Goal: Contribute content: Contribute content

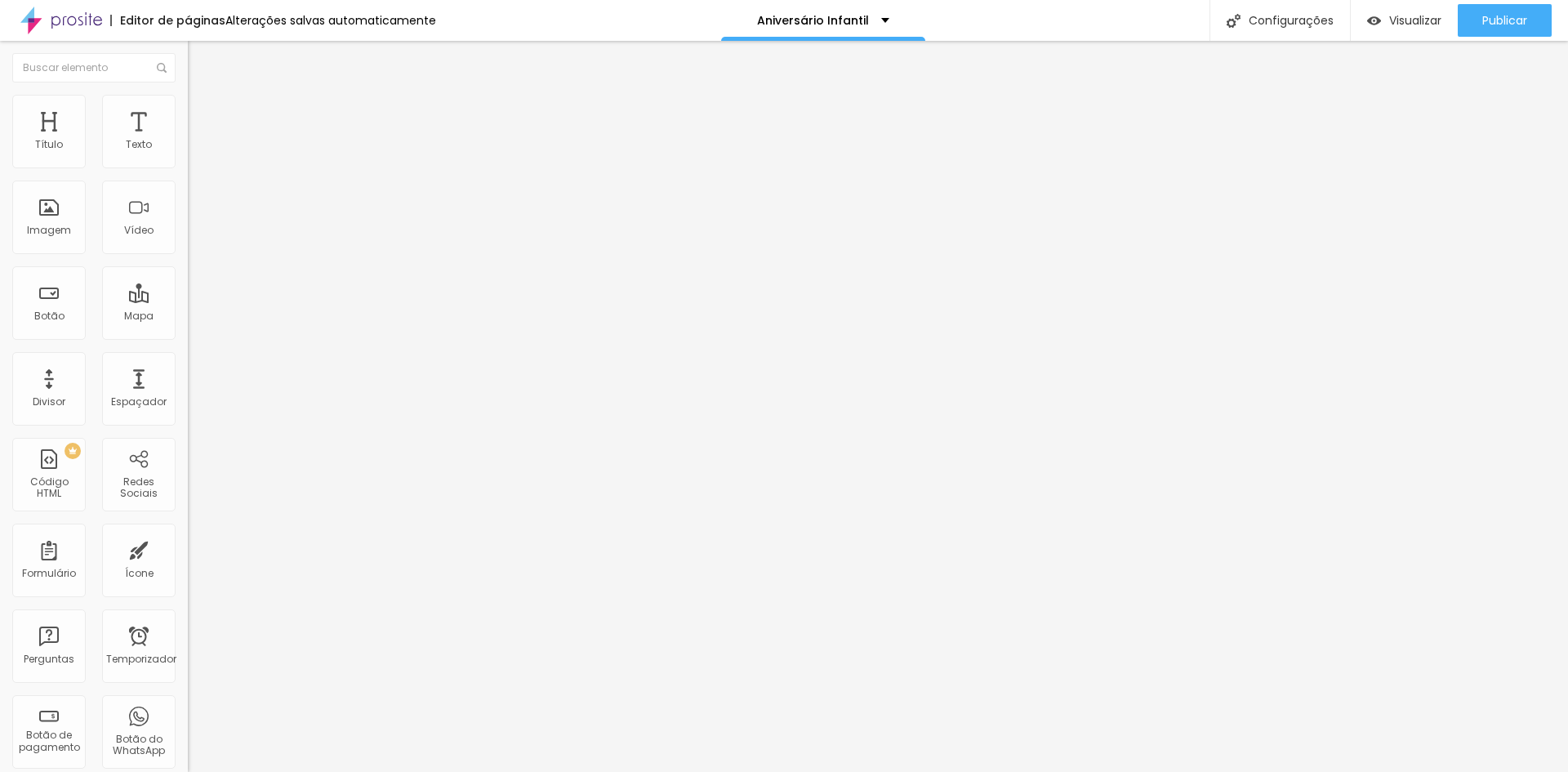
click at [197, 141] on font "Trocar imagem" at bounding box center [237, 134] width 79 height 14
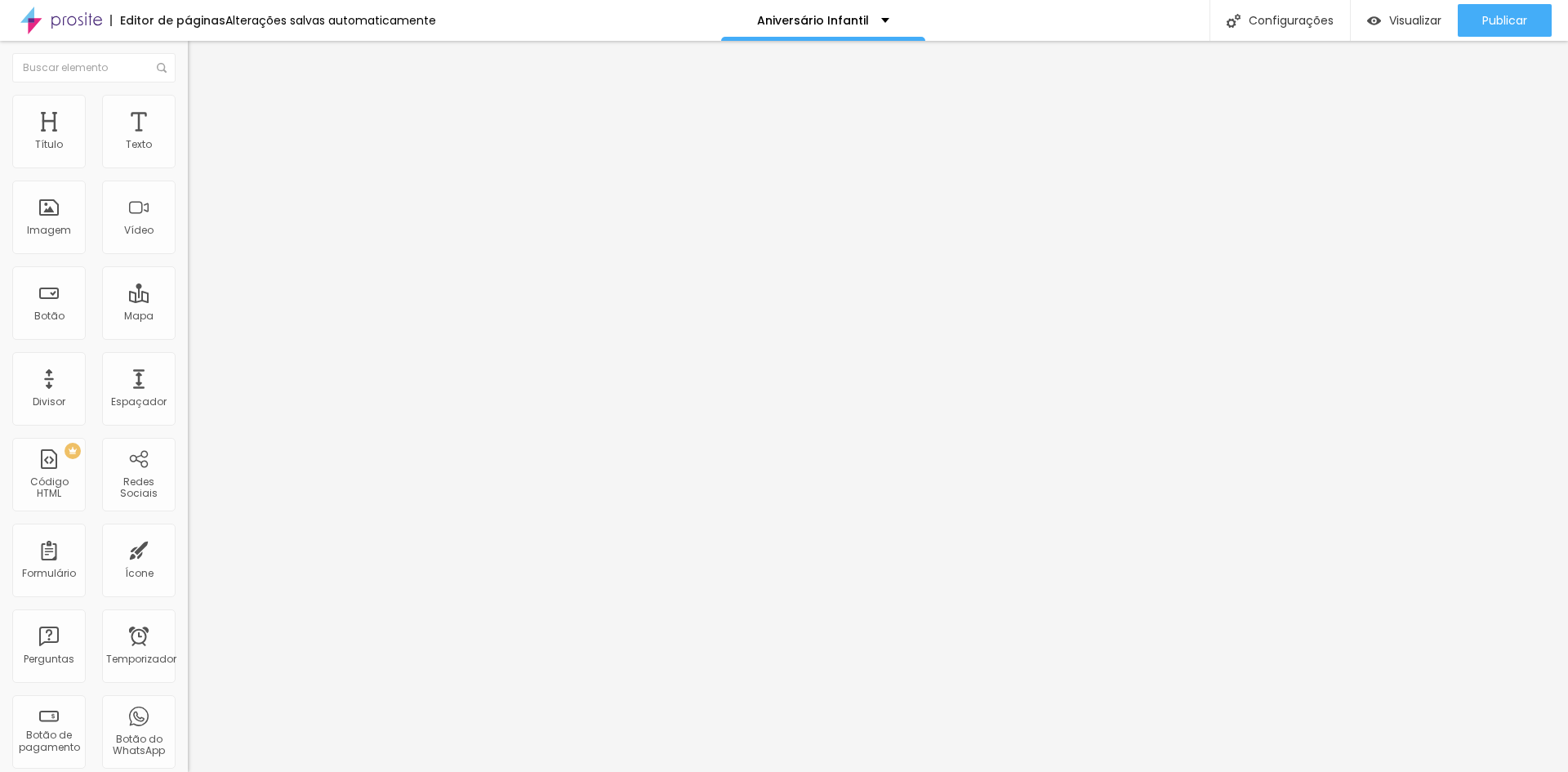
click at [187, 336] on input "[URL][DOMAIN_NAME]" at bounding box center [286, 328] width 196 height 16
paste input "814"
type input "[URL][DOMAIN_NAME]"
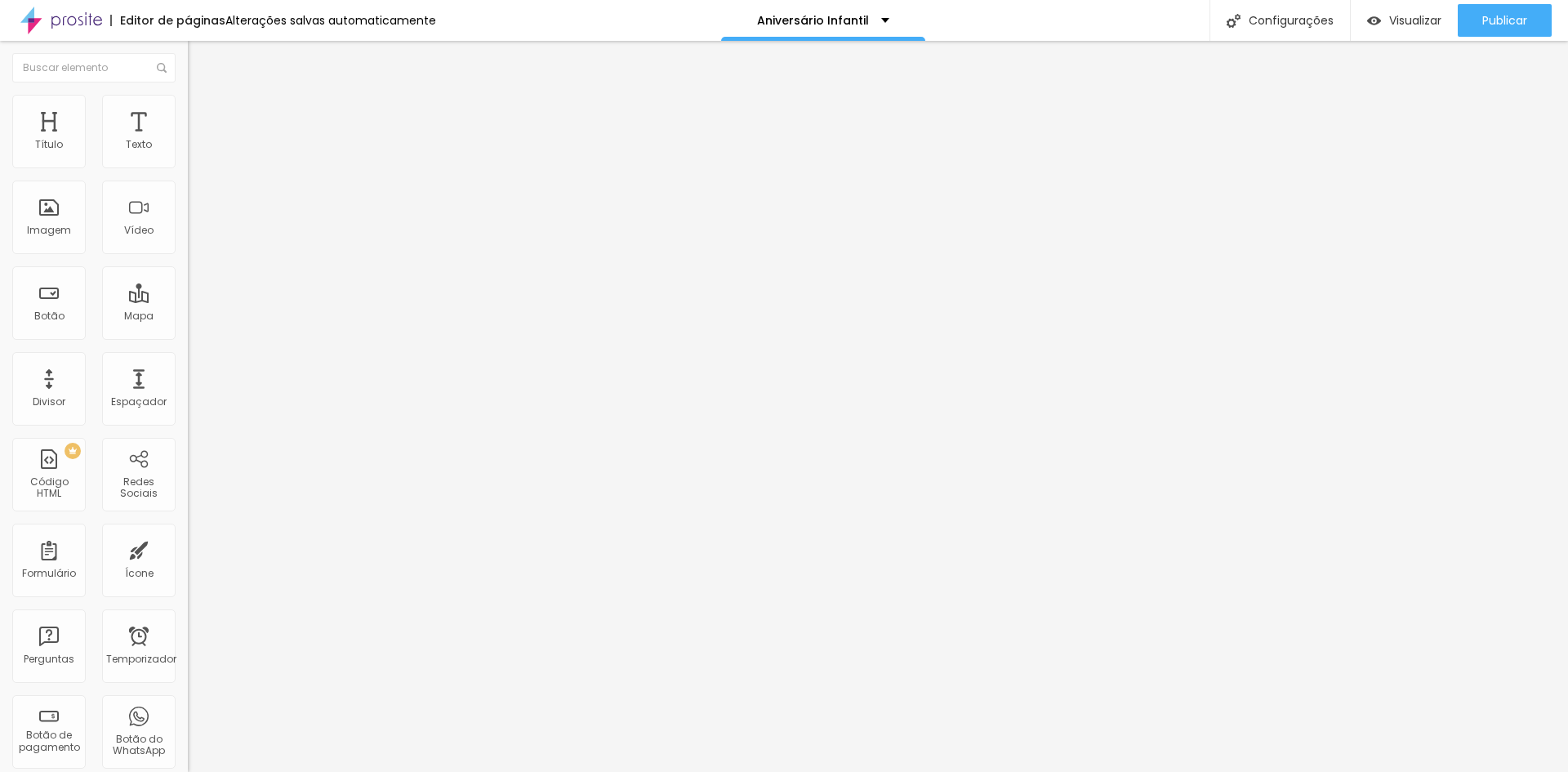
scroll to position [0, 0]
click at [187, 335] on input "https://" at bounding box center [286, 326] width 196 height 16
paste input "[DOMAIN_NAME][URL]"
type input "[URL][DOMAIN_NAME]"
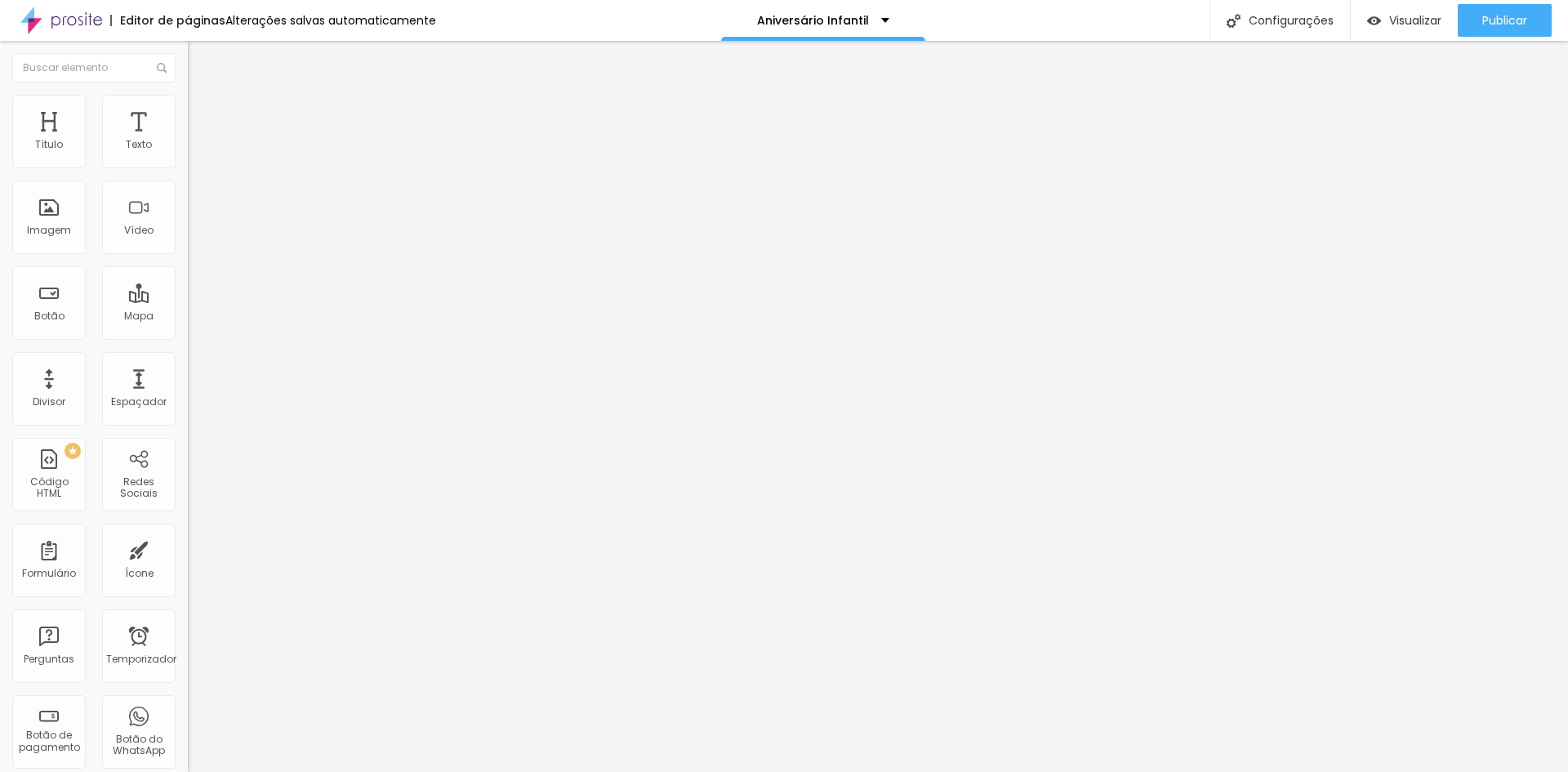
scroll to position [0, 0]
click at [1512, 15] on font "Publicar" at bounding box center [1504, 20] width 45 height 16
click at [1397, 22] on font "Visualizar" at bounding box center [1414, 20] width 53 height 16
click at [1398, 25] on font "Visualizar" at bounding box center [1414, 20] width 53 height 16
click at [197, 141] on font "Trocar imagem" at bounding box center [237, 134] width 79 height 14
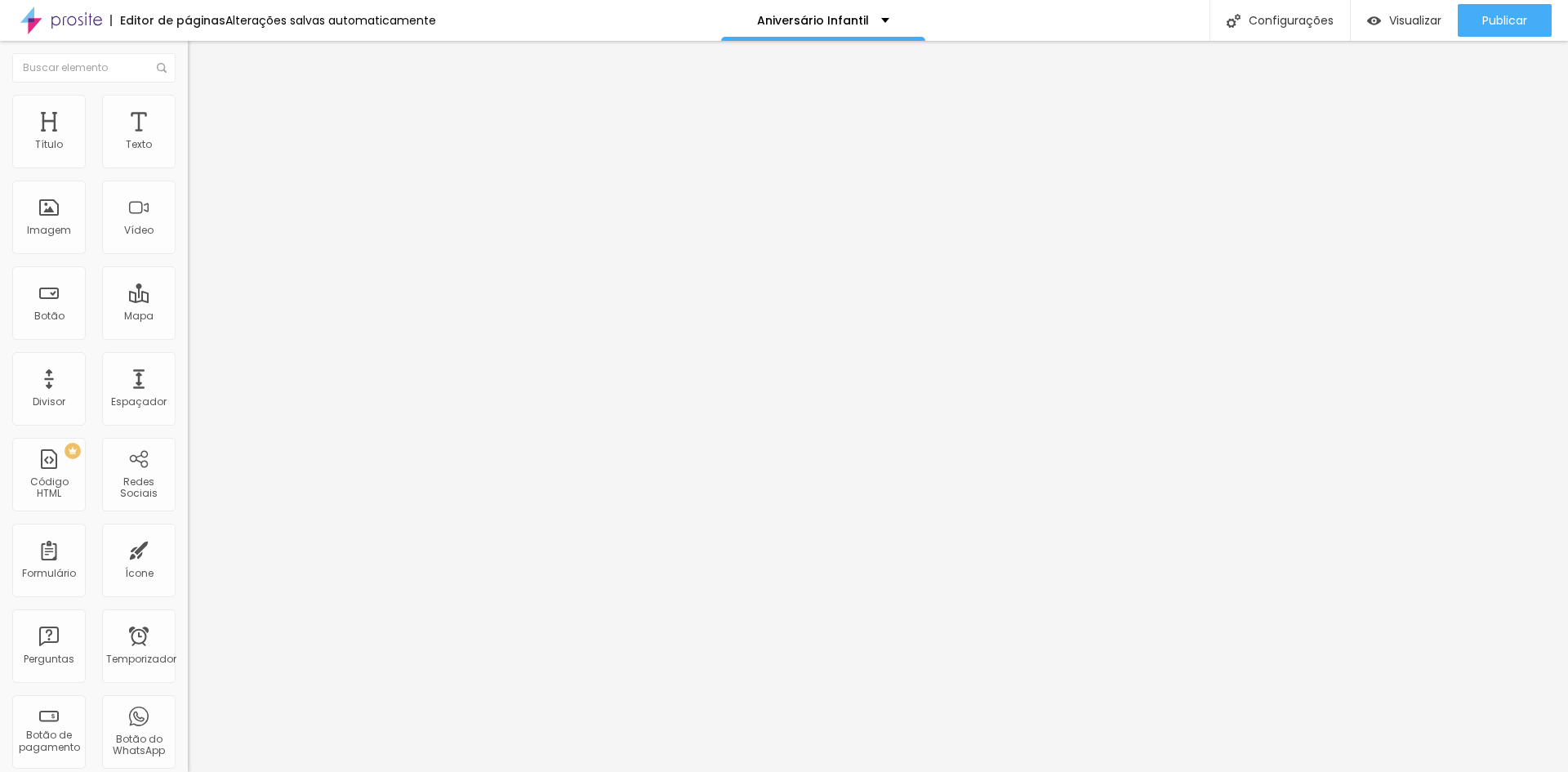
click at [1500, 27] on font "Publicar" at bounding box center [1504, 20] width 45 height 16
click at [1406, 10] on div "Visualizar" at bounding box center [1388, 20] width 74 height 33
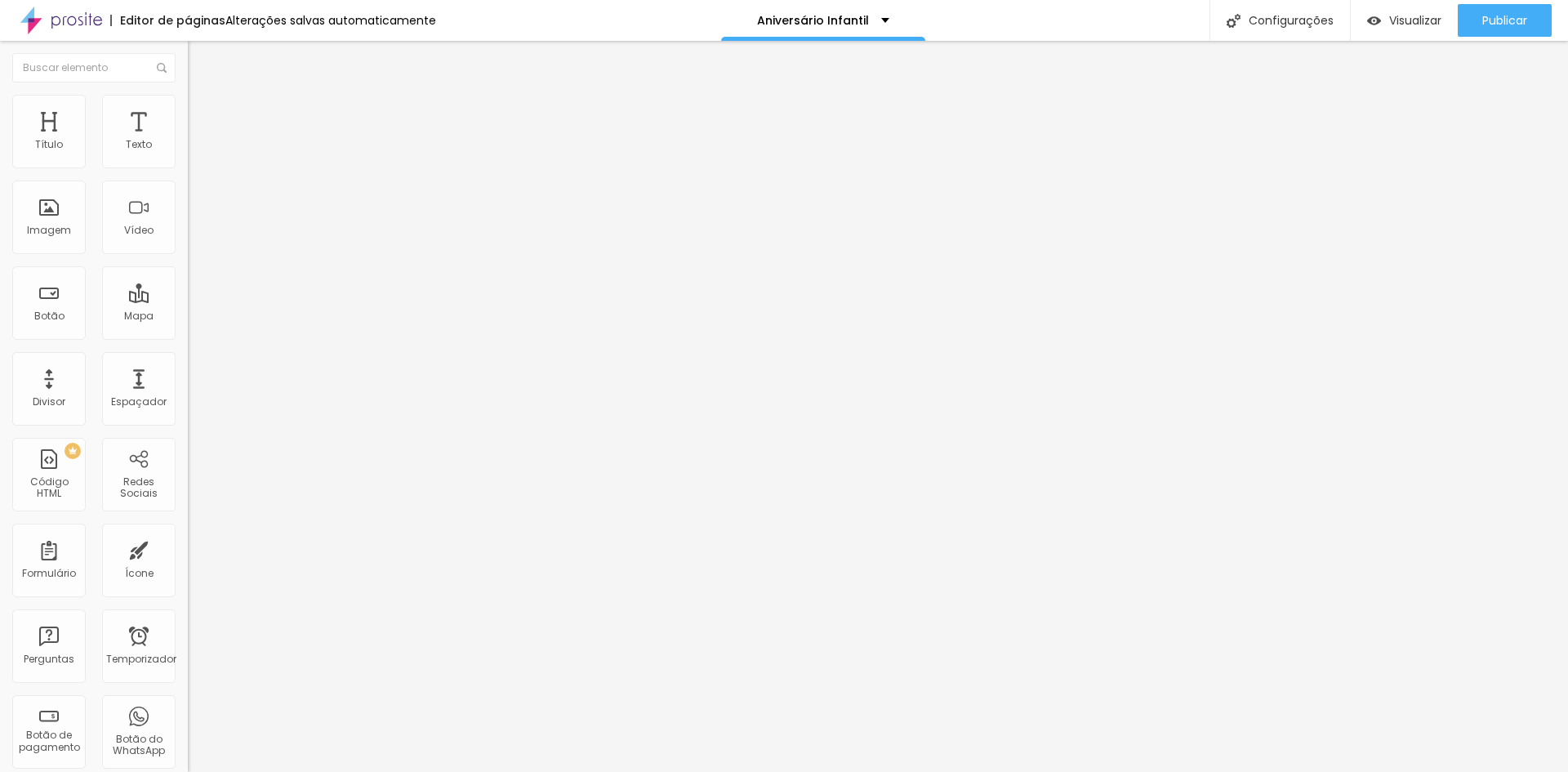
click at [187, 105] on img at bounding box center [194, 101] width 15 height 15
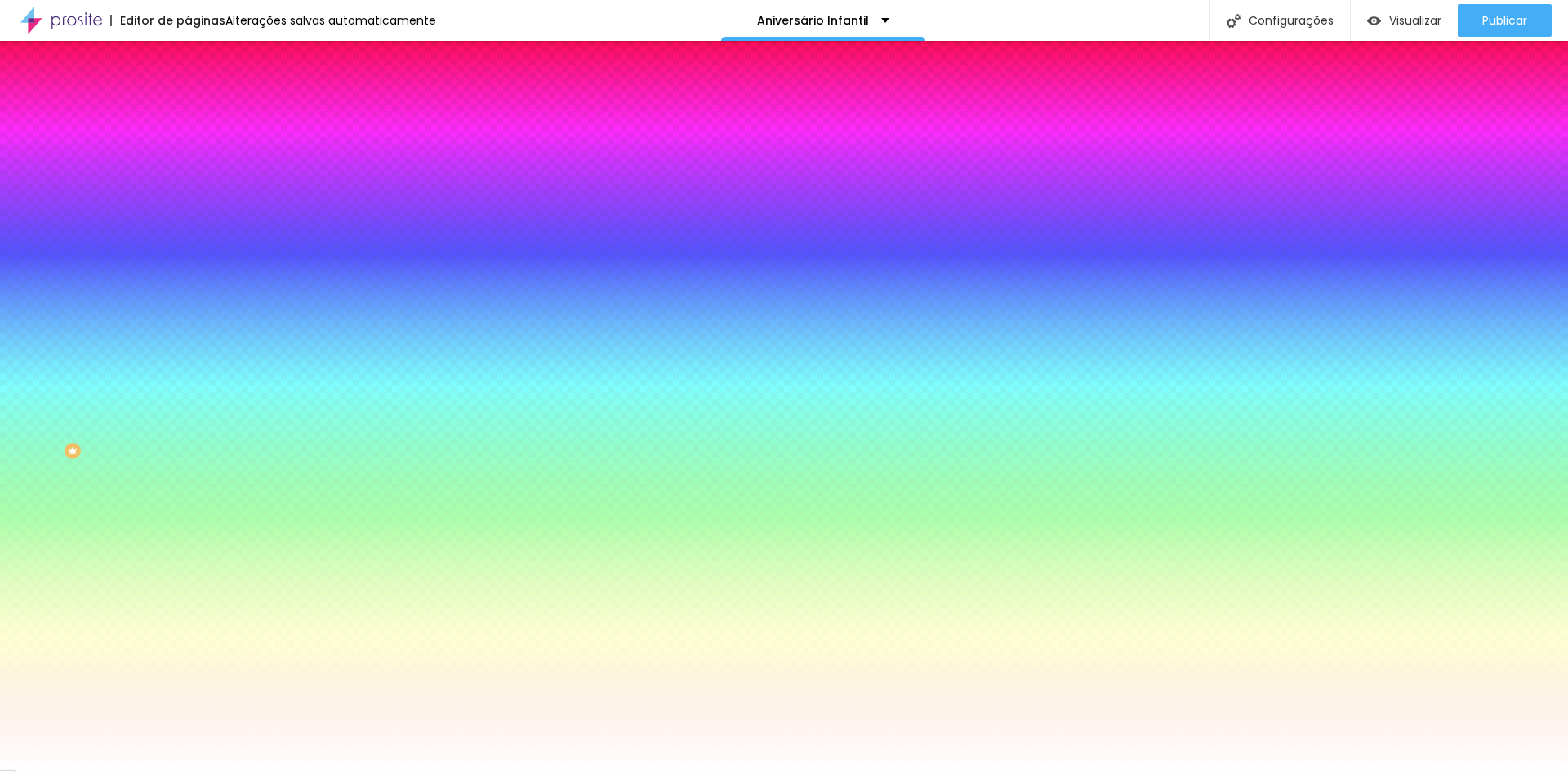
click at [187, 156] on div at bounding box center [281, 156] width 187 height 0
click at [146, 213] on div at bounding box center [784, 386] width 1568 height 772
drag, startPoint x: 146, startPoint y: 213, endPoint x: 146, endPoint y: 203, distance: 10.0
click at [146, 203] on div at bounding box center [784, 386] width 1568 height 772
click at [61, 193] on div at bounding box center [784, 386] width 1568 height 772
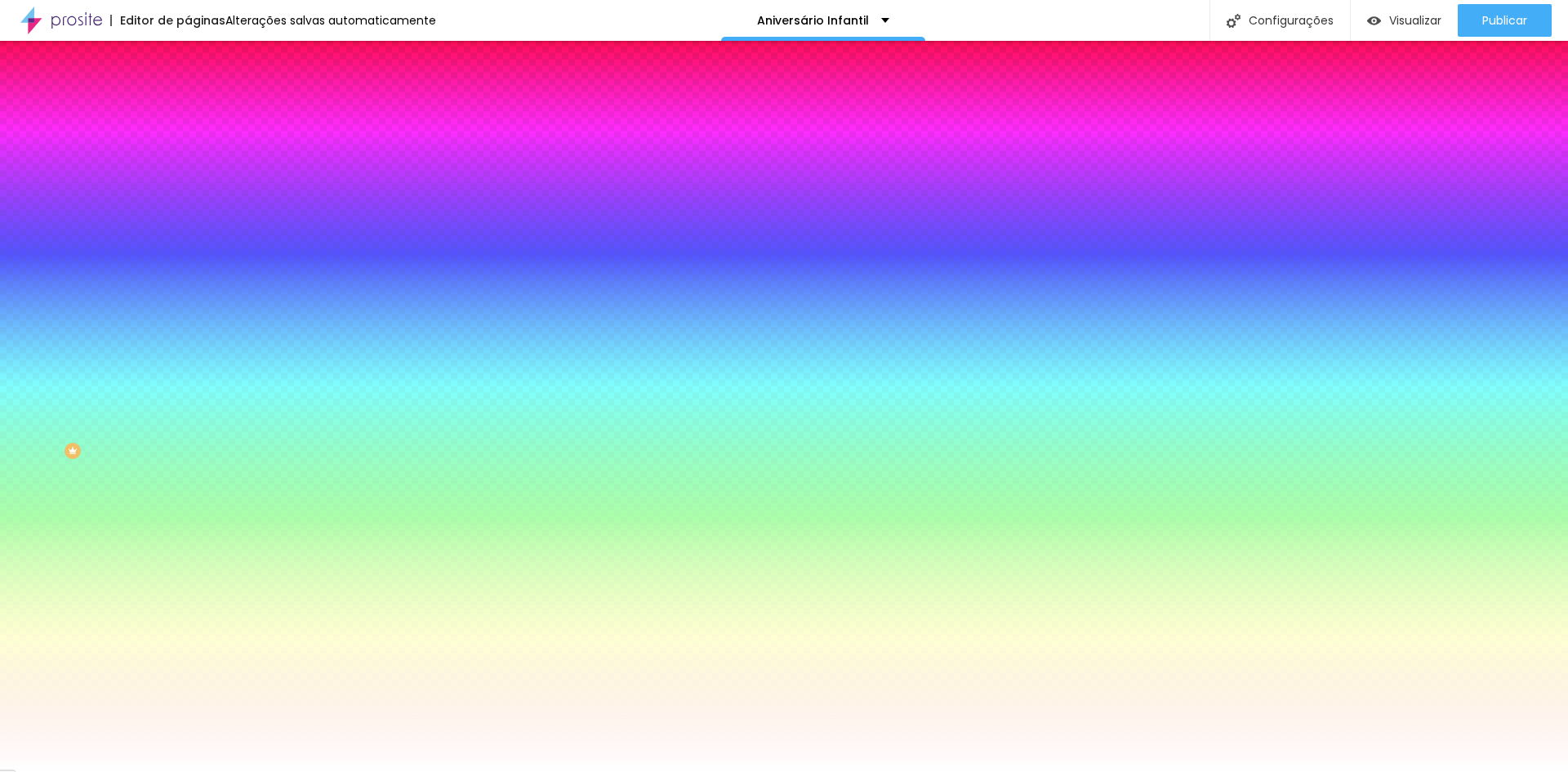
click at [46, 192] on div at bounding box center [784, 386] width 1568 height 772
type input "#F8E0F5"
drag, startPoint x: 46, startPoint y: 193, endPoint x: 36, endPoint y: 189, distance: 10.8
click at [159, 28] on div at bounding box center [160, 26] width 3 height 3
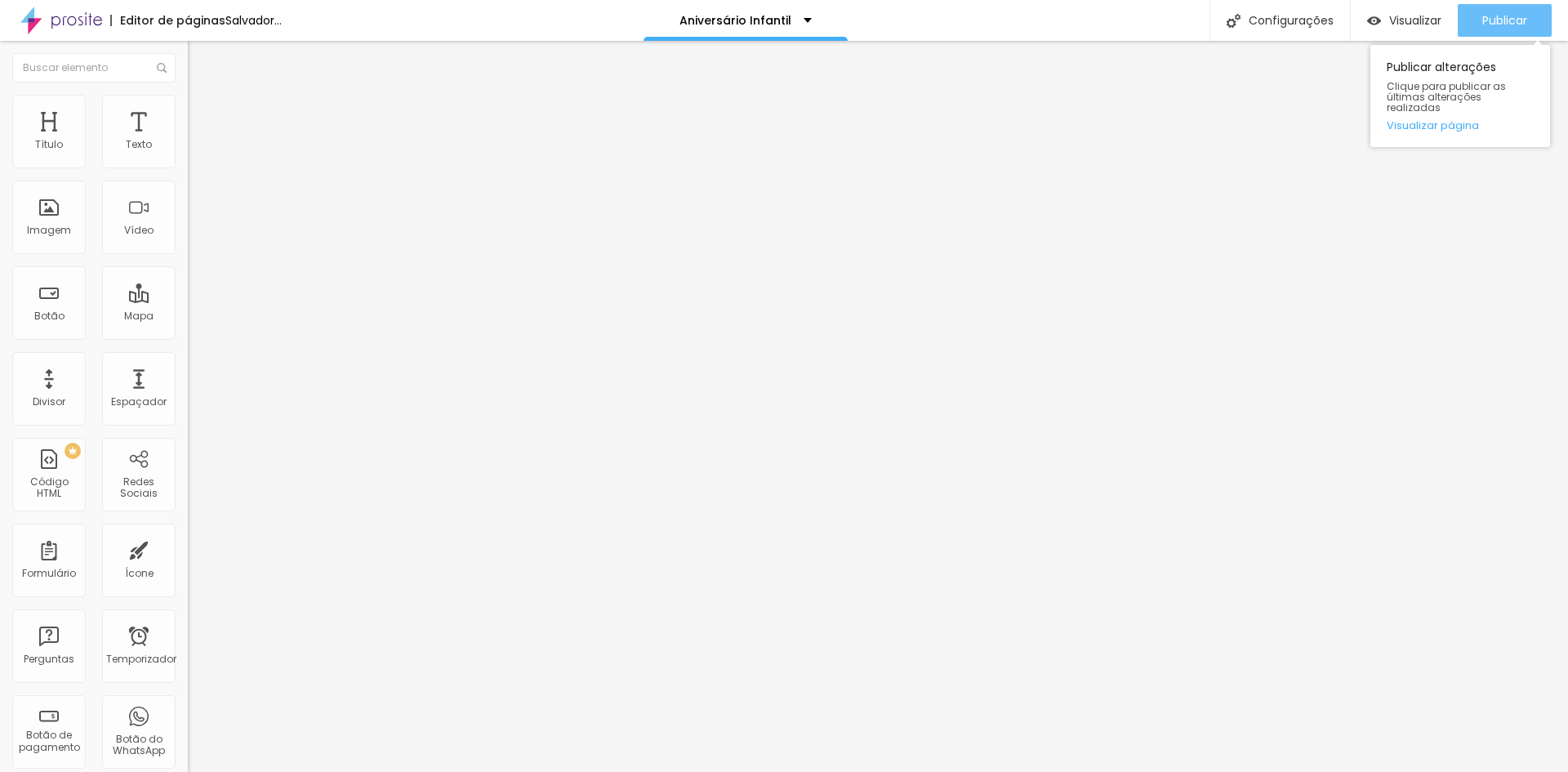
click at [1498, 12] on font "Publicar" at bounding box center [1504, 20] width 45 height 16
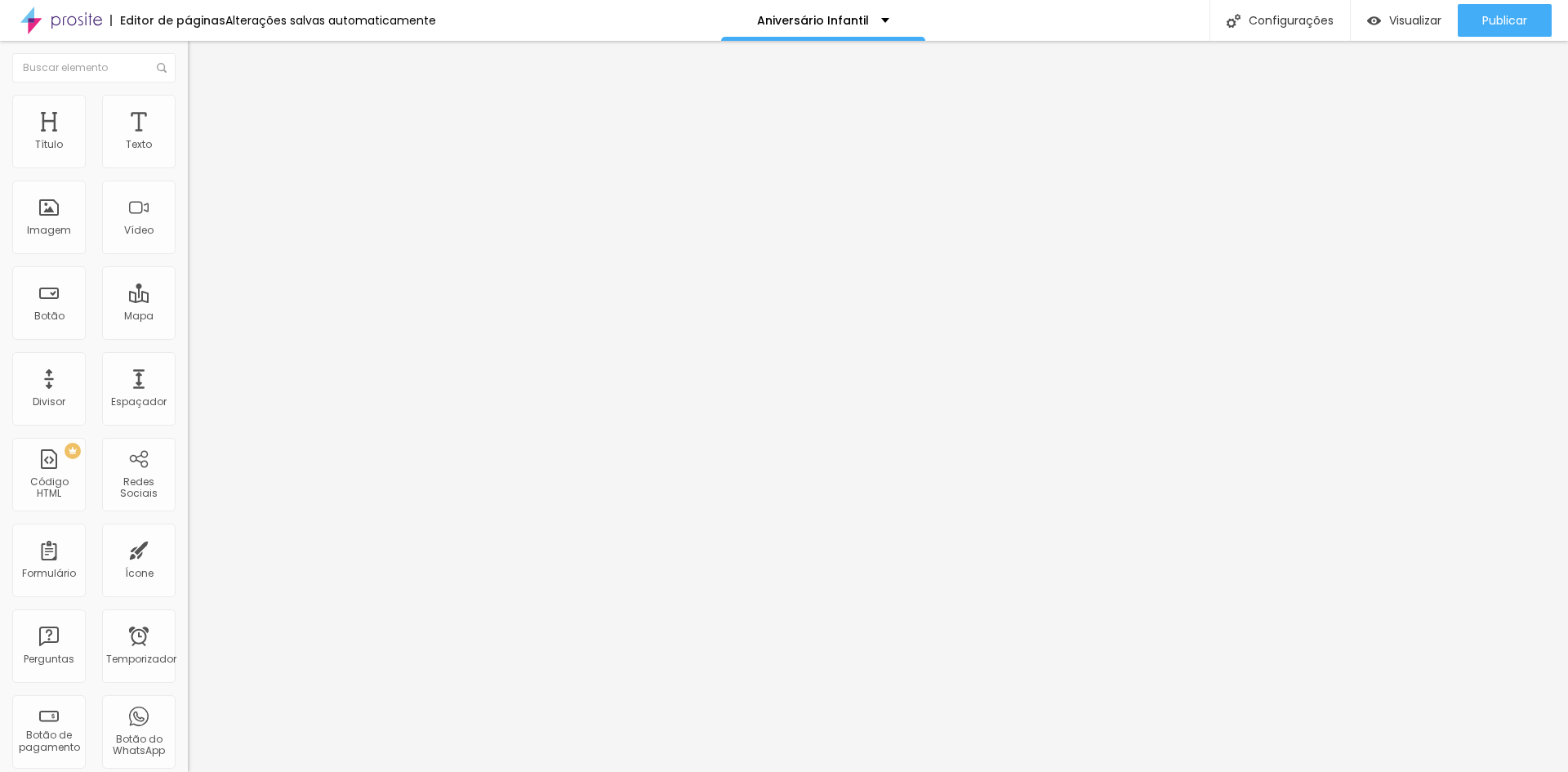
click at [197, 141] on font "Trocar imagem" at bounding box center [237, 134] width 79 height 14
click at [1412, 20] on font "Visualizar" at bounding box center [1414, 20] width 53 height 16
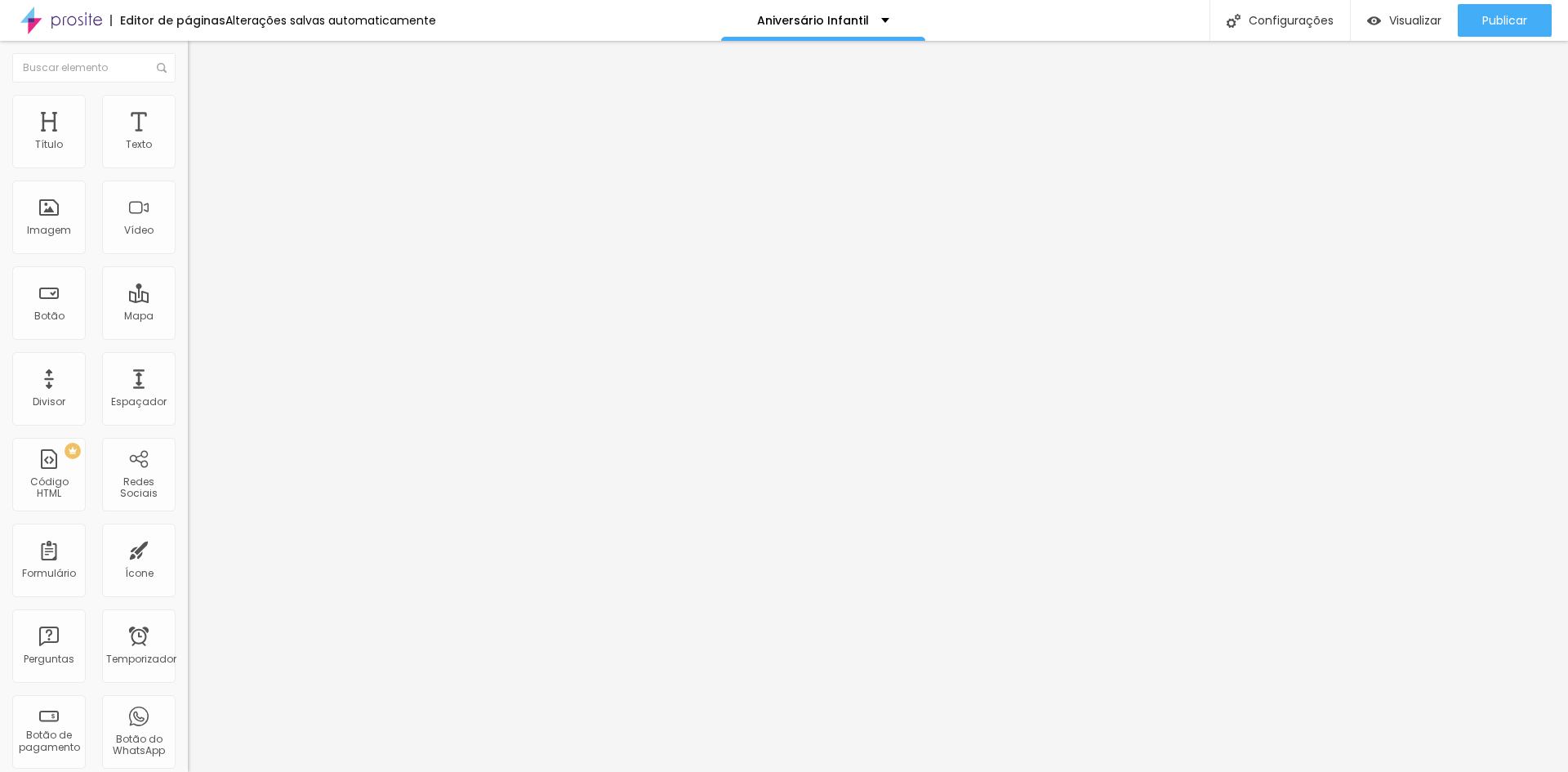
click at [197, 141] on font "Trocar imagem" at bounding box center [237, 134] width 79 height 14
click at [1402, 11] on div "Visualizar" at bounding box center [1403, 20] width 74 height 33
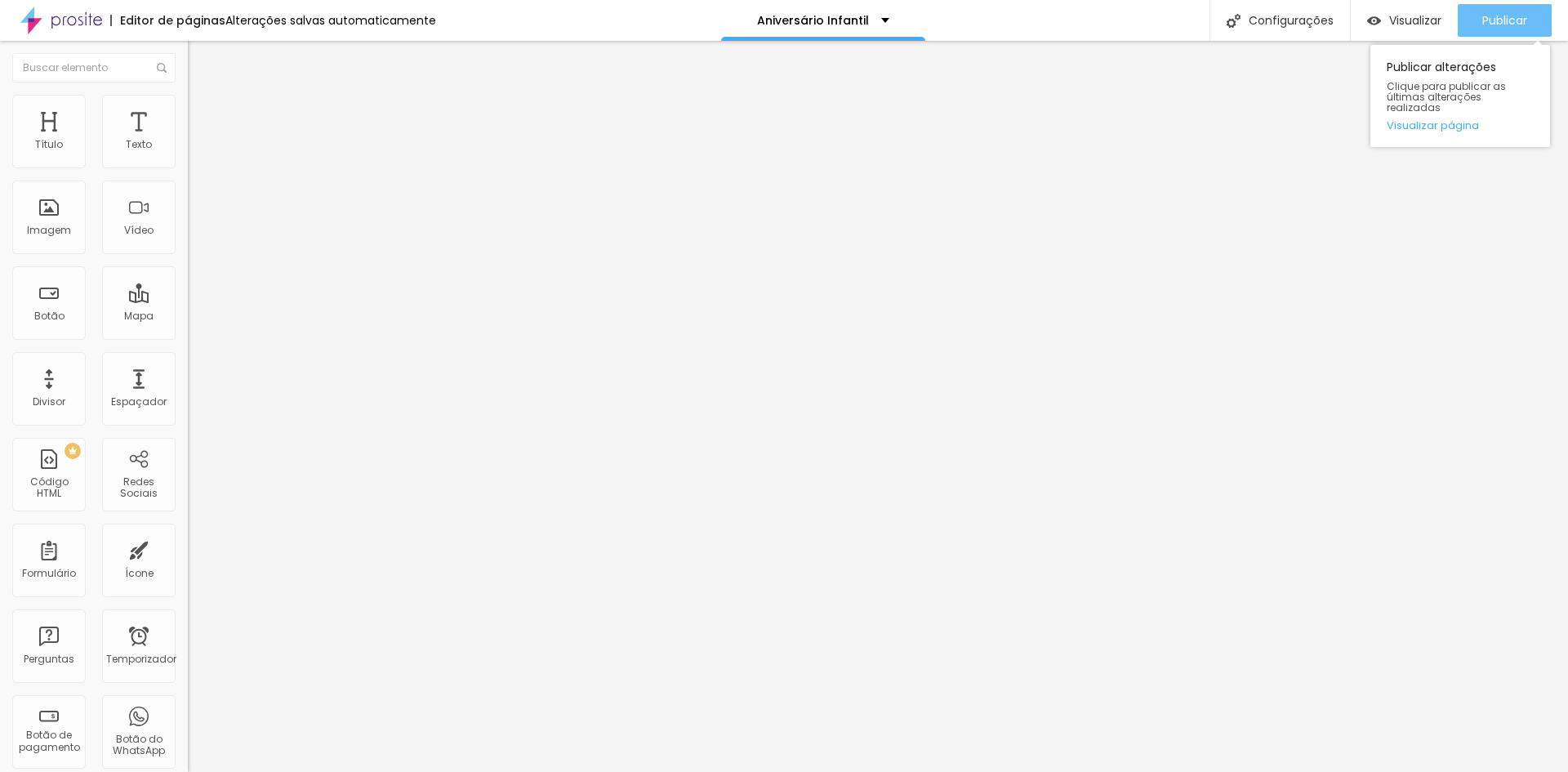
click at [1503, 25] on font "Publicar" at bounding box center [1504, 20] width 45 height 16
